Goal: Register for event/course

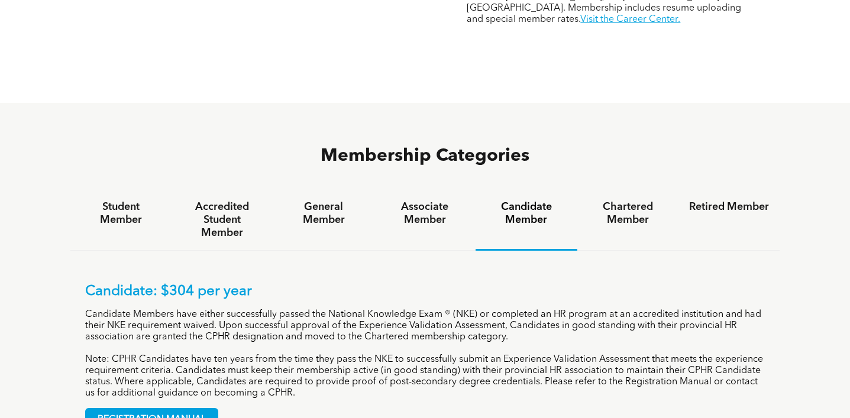
scroll to position [669, 0]
click at [433, 190] on div "Associate Member" at bounding box center [425, 220] width 101 height 61
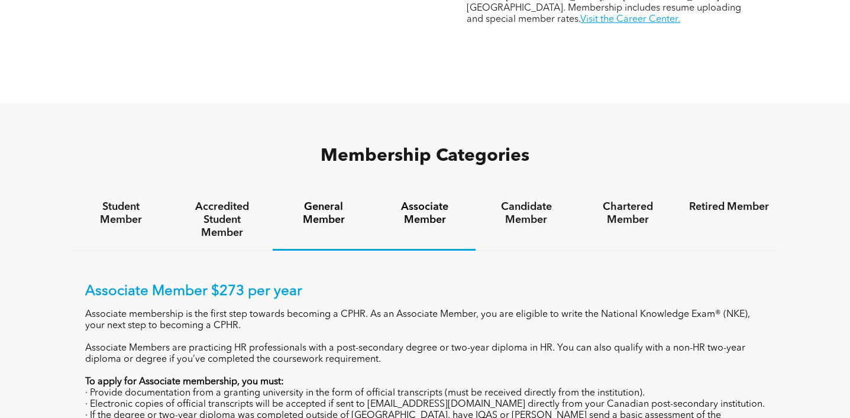
click at [340, 201] on h4 "General Member" at bounding box center [323, 214] width 80 height 26
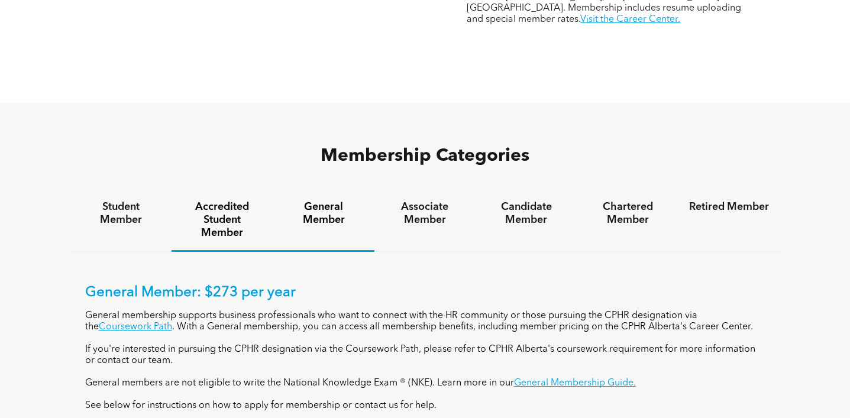
click at [210, 201] on h4 "Accredited Student Member" at bounding box center [222, 220] width 80 height 39
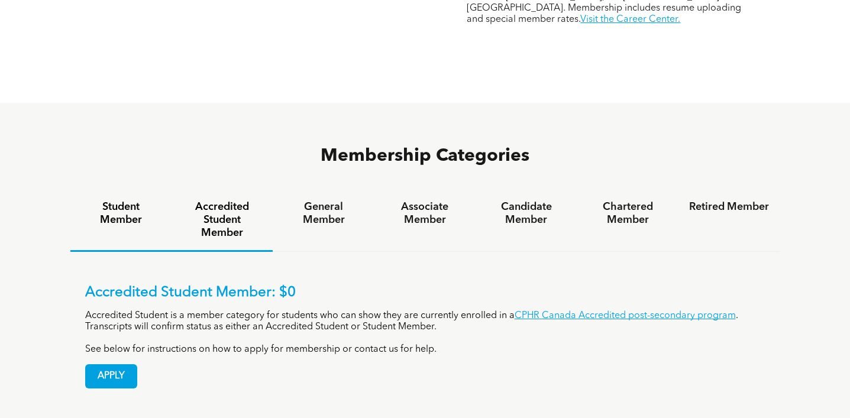
click at [130, 201] on h4 "Student Member" at bounding box center [121, 214] width 80 height 26
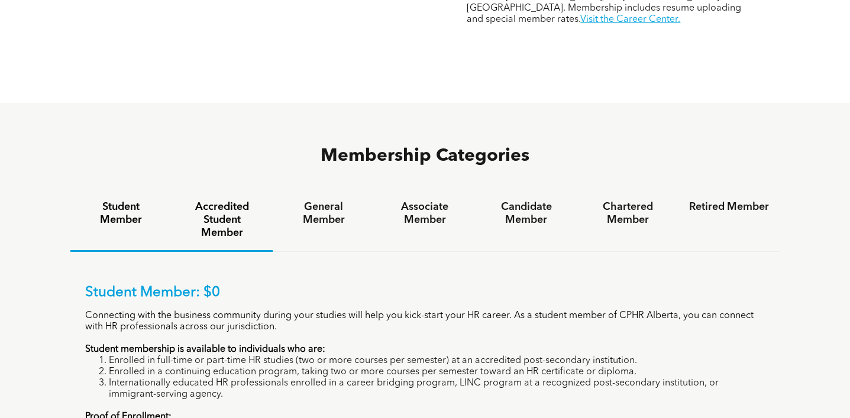
click at [200, 201] on h4 "Accredited Student Member" at bounding box center [222, 220] width 80 height 39
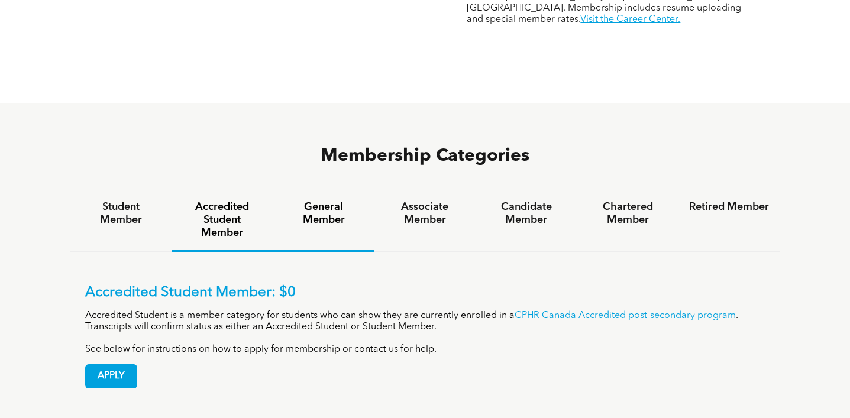
click at [320, 201] on h4 "General Member" at bounding box center [323, 214] width 80 height 26
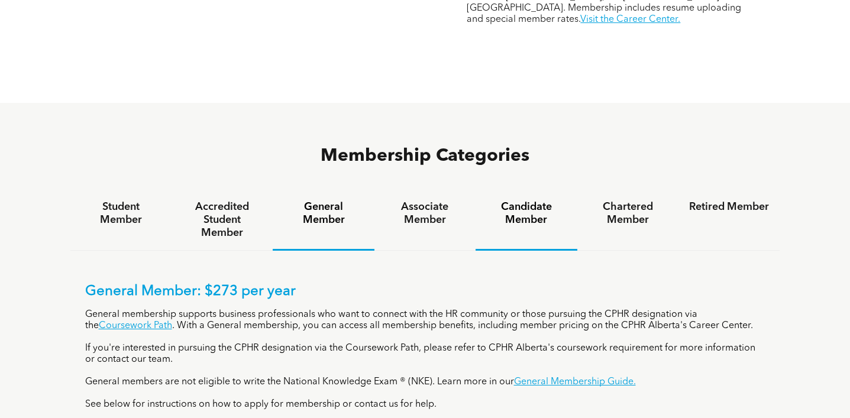
click at [519, 201] on h4 "Candidate Member" at bounding box center [526, 214] width 80 height 26
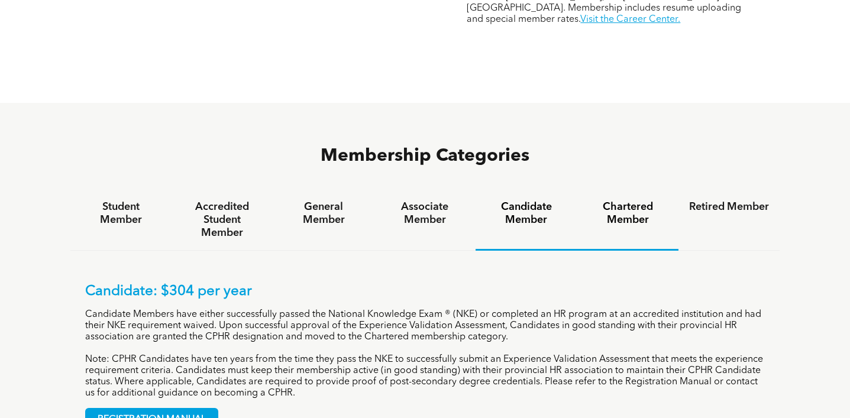
click at [618, 190] on div "Chartered Member" at bounding box center [628, 220] width 101 height 61
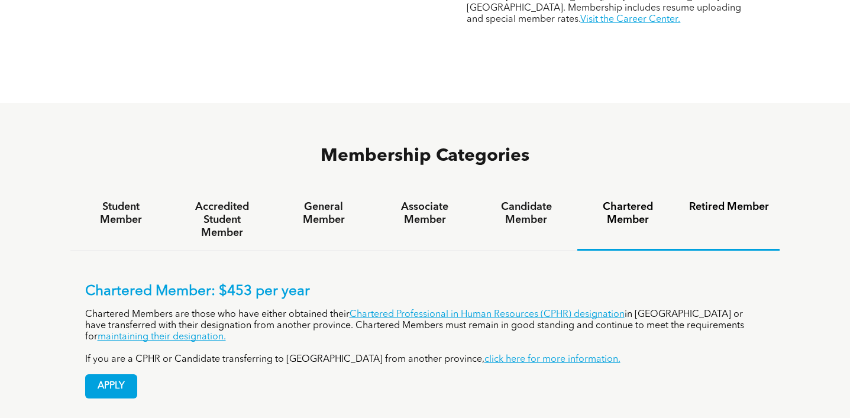
click at [717, 201] on h4 "Retired Member" at bounding box center [729, 207] width 80 height 13
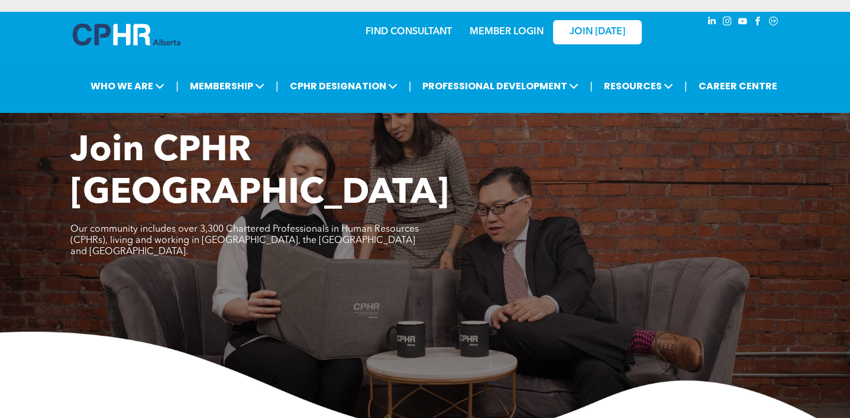
scroll to position [0, 0]
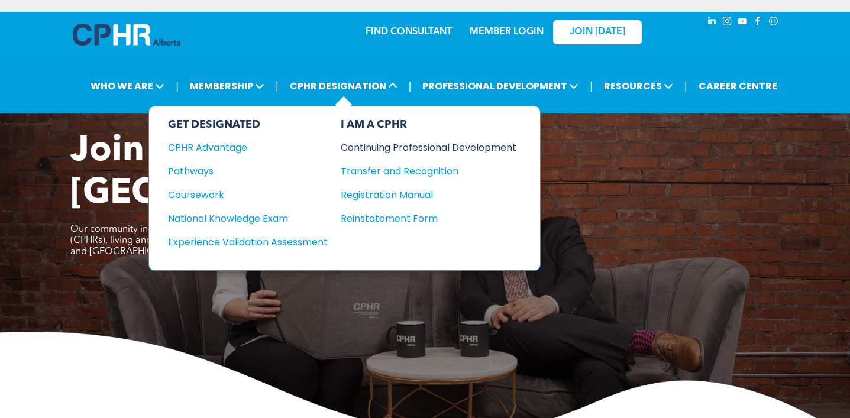
click at [391, 141] on div "Continuing Professional Development" at bounding box center [420, 147] width 158 height 15
click at [310, 242] on div "Experience Validation Assessment" at bounding box center [240, 242] width 144 height 15
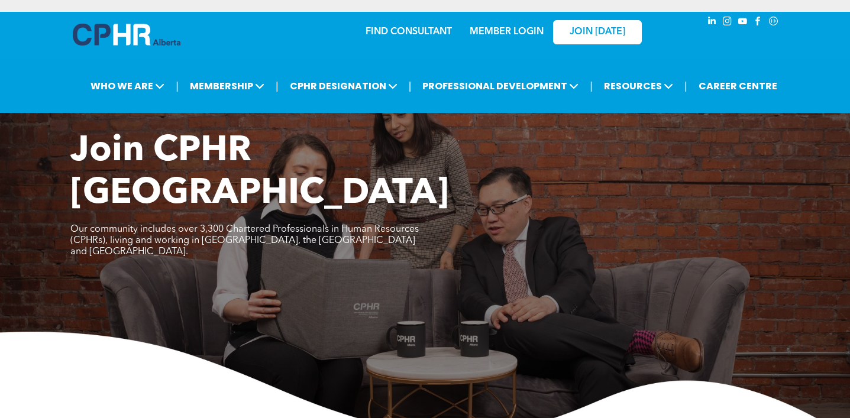
click at [494, 28] on link "MEMBER LOGIN" at bounding box center [507, 31] width 74 height 9
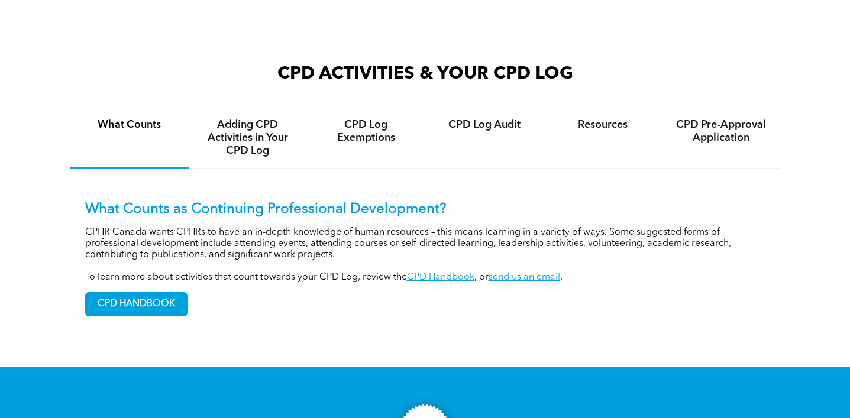
scroll to position [819, 0]
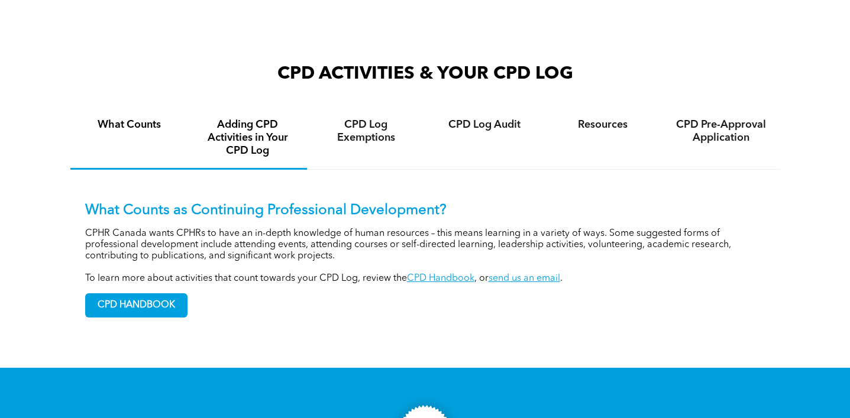
click at [262, 153] on h4 "Adding CPD Activities in Your CPD Log" at bounding box center [247, 137] width 97 height 39
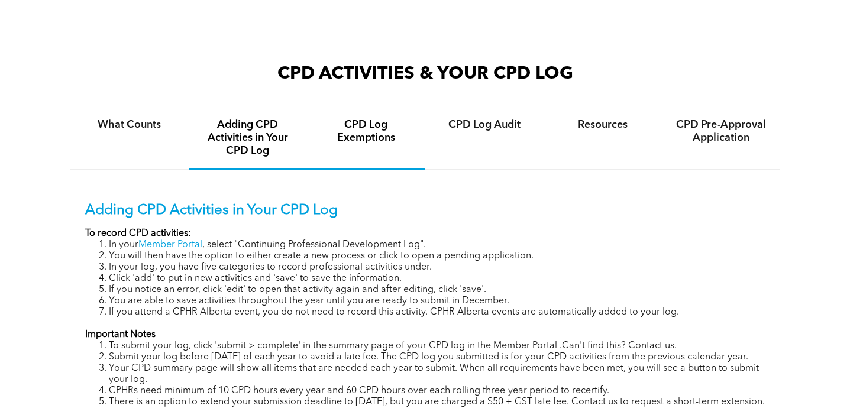
click at [365, 144] on h4 "CPD Log Exemptions" at bounding box center [366, 131] width 97 height 26
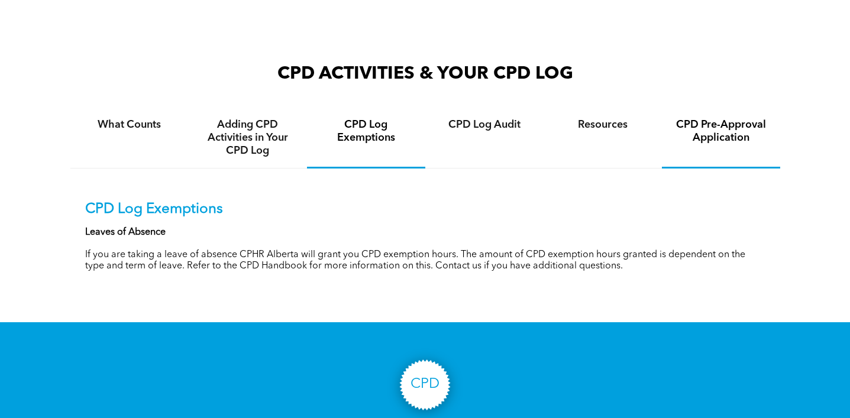
click at [712, 132] on h4 "CPD Pre-Approval Application" at bounding box center [721, 131] width 97 height 26
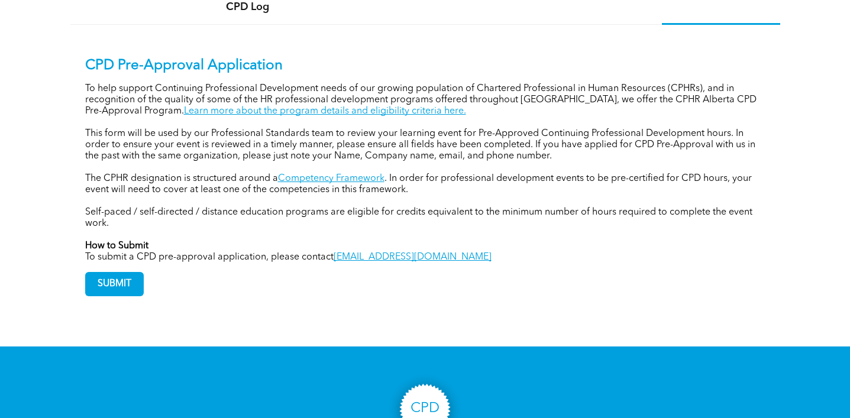
scroll to position [784, 0]
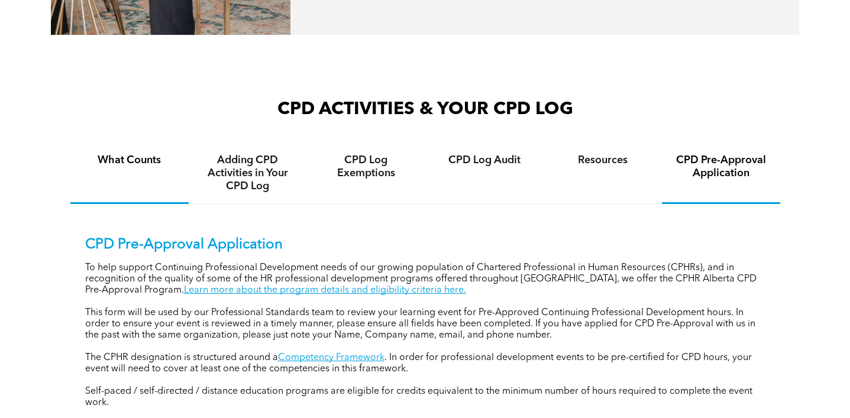
click at [132, 176] on div "What Counts" at bounding box center [129, 173] width 118 height 61
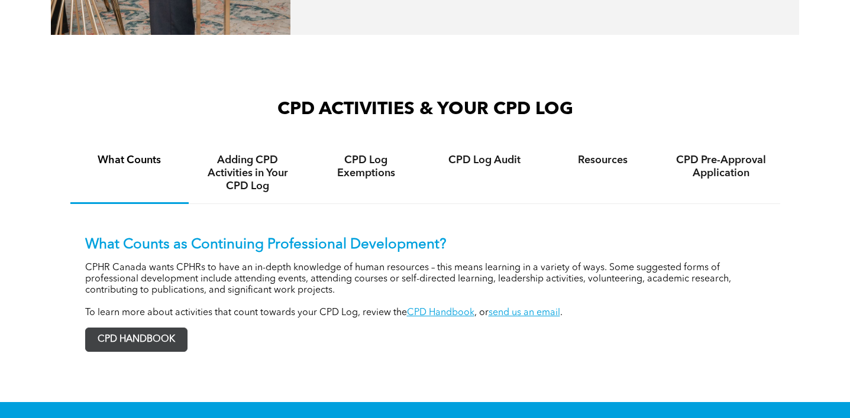
click at [135, 346] on span "CPD HANDBOOK" at bounding box center [136, 339] width 101 height 23
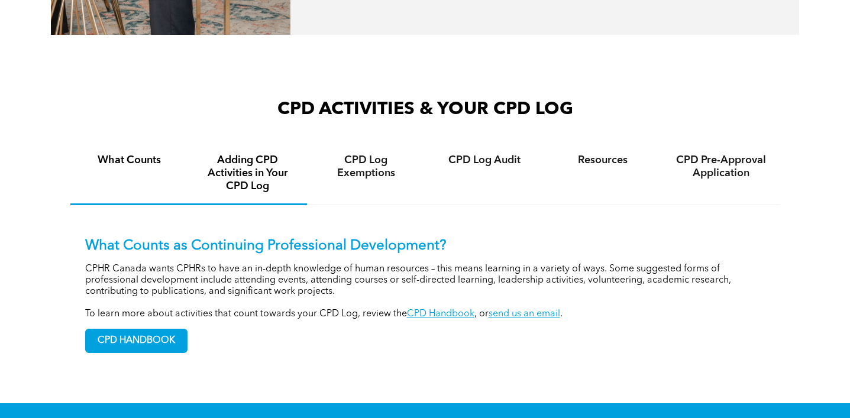
click at [243, 191] on h4 "Adding CPD Activities in Your CPD Log" at bounding box center [247, 173] width 97 height 39
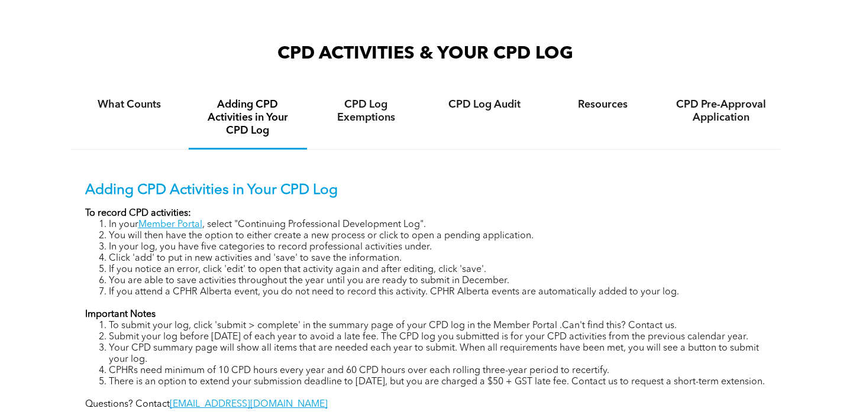
scroll to position [832, 0]
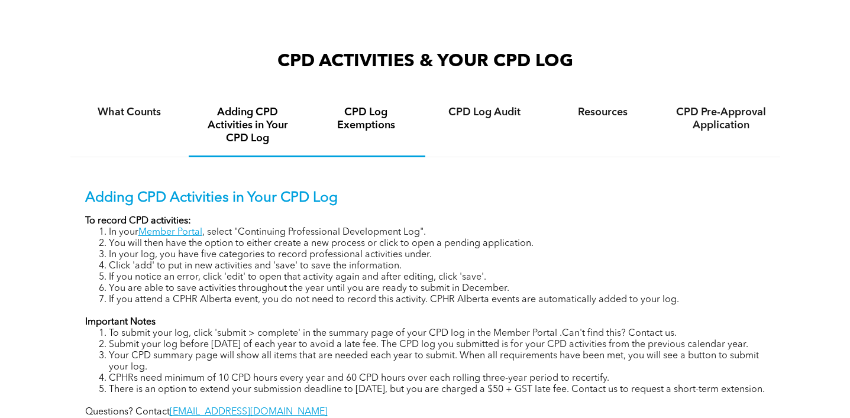
click at [365, 123] on h4 "CPD Log Exemptions" at bounding box center [366, 119] width 97 height 26
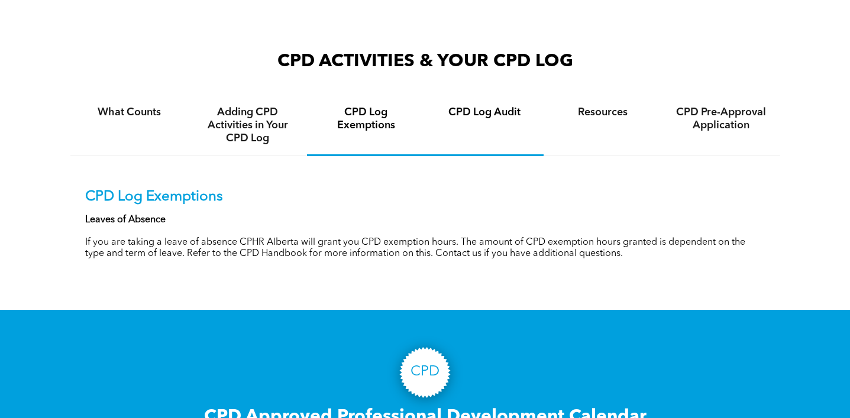
click at [472, 116] on h4 "CPD Log Audit" at bounding box center [484, 112] width 97 height 13
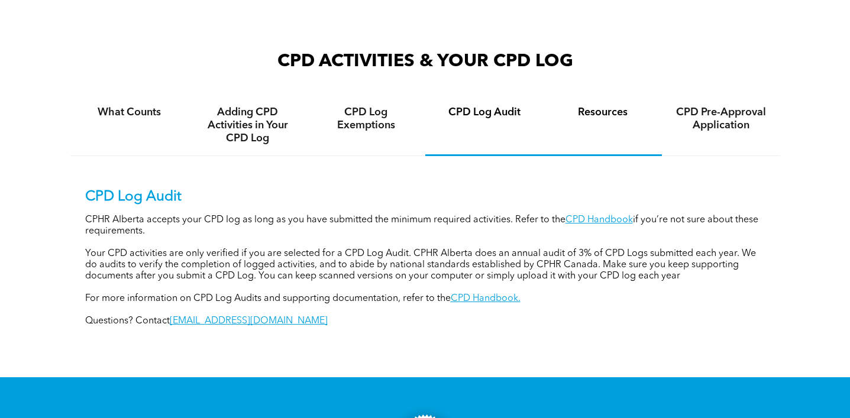
click at [628, 121] on div "Resources" at bounding box center [603, 125] width 118 height 61
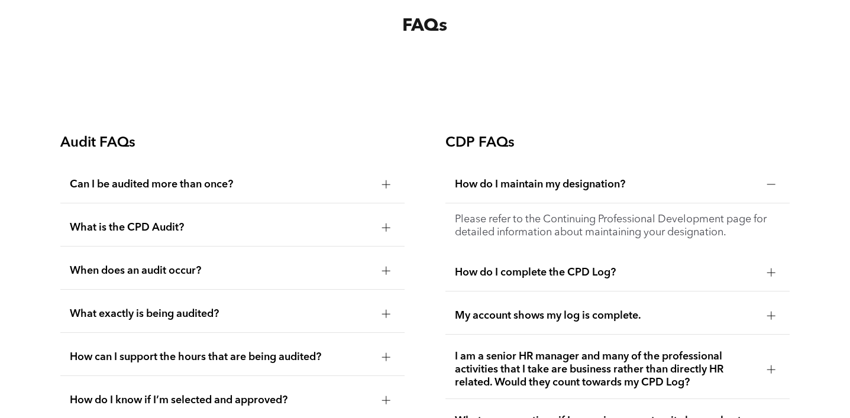
scroll to position [2003, 0]
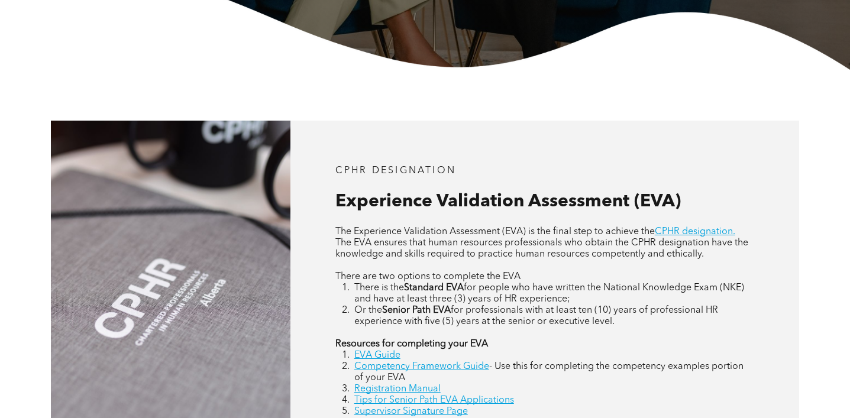
scroll to position [444, 0]
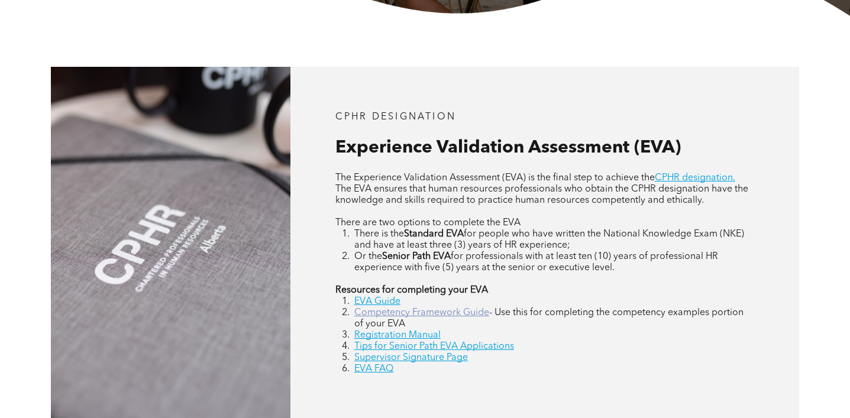
click at [391, 315] on link "Competency Framework Guide" at bounding box center [422, 312] width 135 height 9
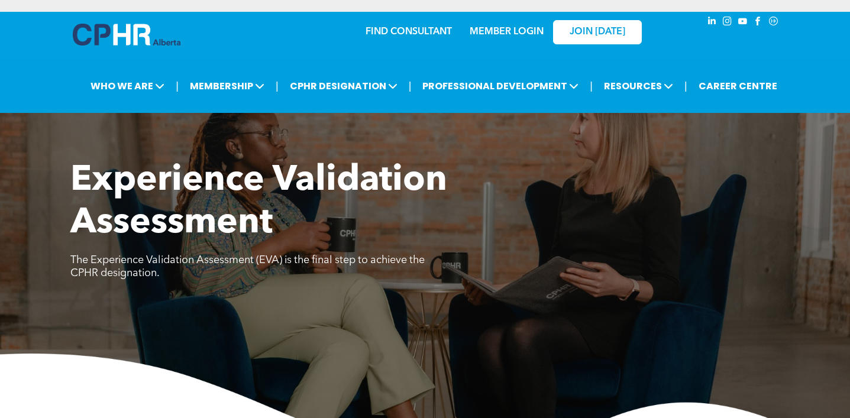
scroll to position [0, 0]
